Goal: Information Seeking & Learning: Learn about a topic

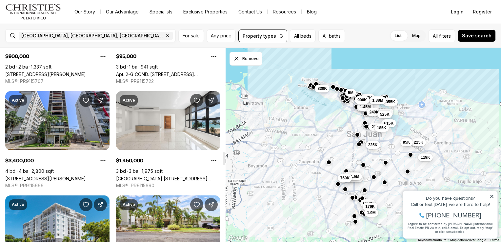
scroll to position [1542, 0]
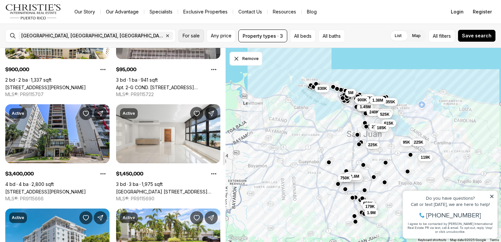
click at [196, 37] on span "For sale" at bounding box center [191, 35] width 17 height 5
click at [269, 35] on button "Property types · 3" at bounding box center [263, 36] width 49 height 13
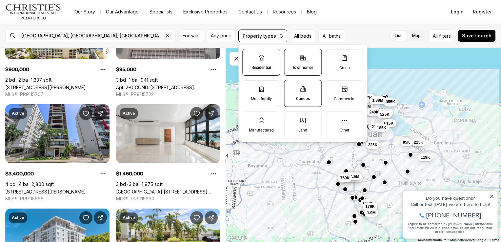
click at [262, 61] on label "Residential" at bounding box center [262, 62] width 38 height 27
click at [249, 56] on button "Residential" at bounding box center [246, 52] width 7 height 7
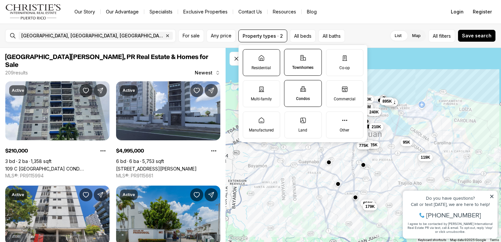
click at [256, 63] on label "Residential" at bounding box center [261, 62] width 37 height 27
click at [250, 56] on button "Residential" at bounding box center [246, 53] width 7 height 7
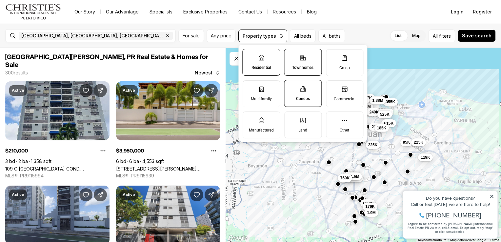
click at [298, 60] on label "Townhomes" at bounding box center [303, 62] width 38 height 27
click at [291, 56] on button "Townhomes" at bounding box center [288, 52] width 7 height 7
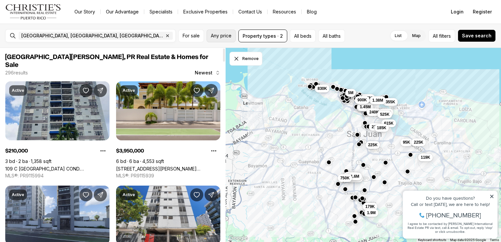
click at [216, 35] on span "Any price" at bounding box center [221, 35] width 21 height 5
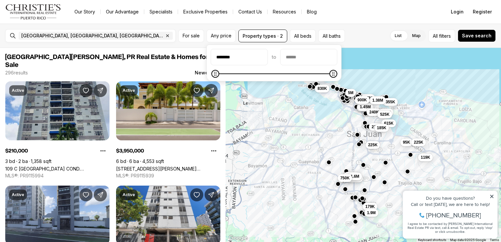
type input "********"
click at [307, 58] on input "priceMax" at bounding box center [309, 57] width 56 height 16
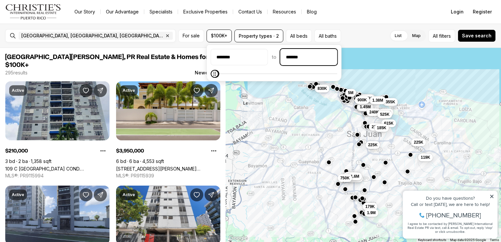
type input "********"
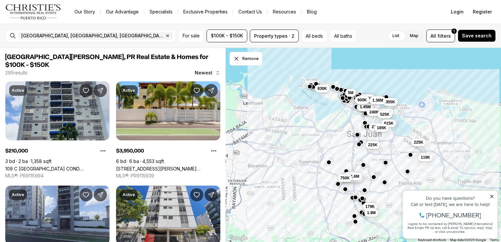
click at [376, 62] on div "649K 499K 1.45M 240K 179K 225K 210K 355K 119K 830K 1.5M 585K 1.9M 220K 525K 225…" at bounding box center [364, 145] width 276 height 195
